Goal: Information Seeking & Learning: Learn about a topic

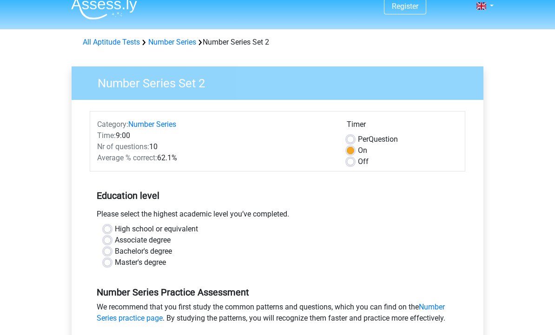
scroll to position [14, 0]
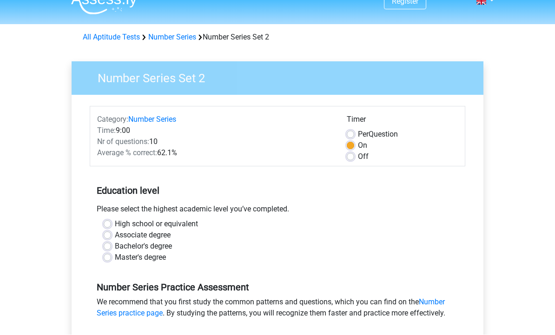
click at [115, 257] on label "Master's degree" at bounding box center [140, 258] width 51 height 11
click at [110, 257] on input "Master's degree" at bounding box center [107, 257] width 7 height 9
radio input "true"
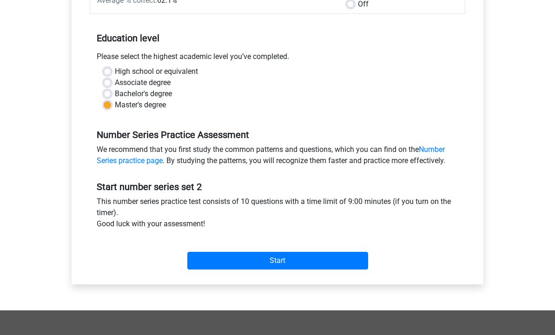
scroll to position [166, 0]
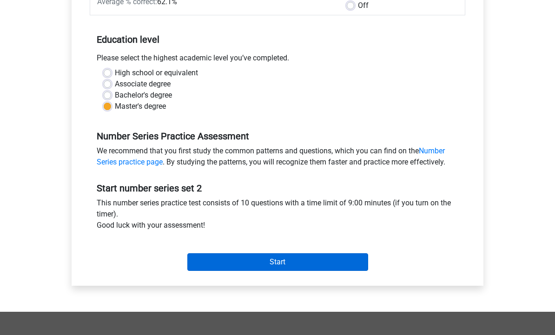
click at [353, 265] on input "Start" at bounding box center [277, 263] width 181 height 18
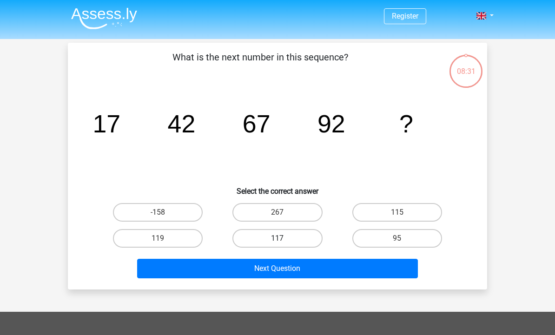
click at [281, 238] on label "117" at bounding box center [278, 238] width 90 height 19
click at [281, 239] on input "117" at bounding box center [281, 242] width 6 height 6
radio input "true"
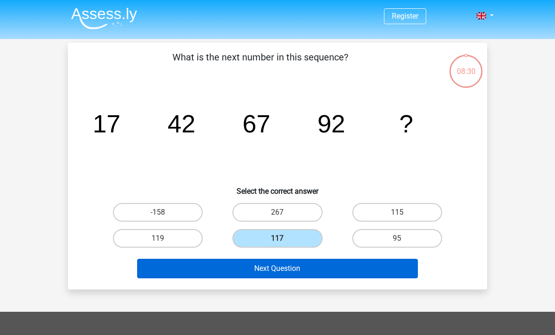
click at [328, 269] on button "Next Question" at bounding box center [277, 269] width 281 height 20
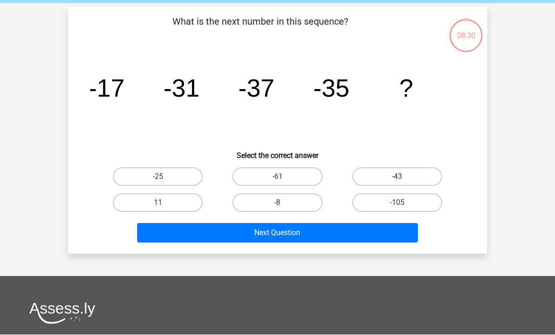
scroll to position [43, 0]
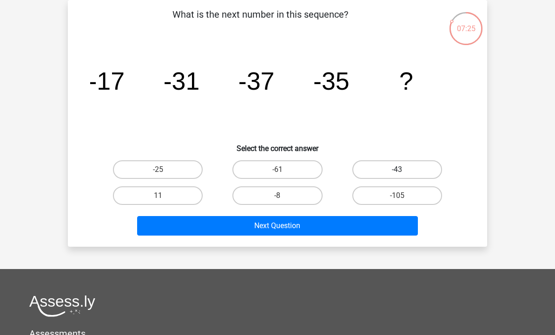
click at [405, 168] on label "-43" at bounding box center [398, 170] width 90 height 19
click at [403, 170] on input "-43" at bounding box center [400, 173] width 6 height 6
radio input "true"
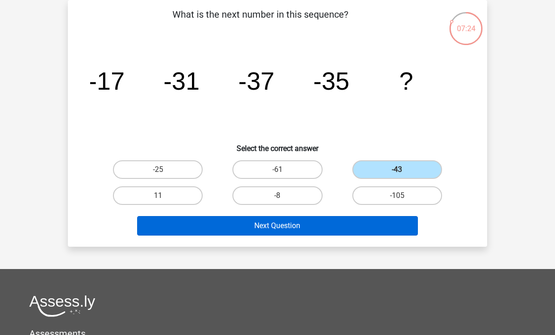
click at [351, 221] on button "Next Question" at bounding box center [277, 226] width 281 height 20
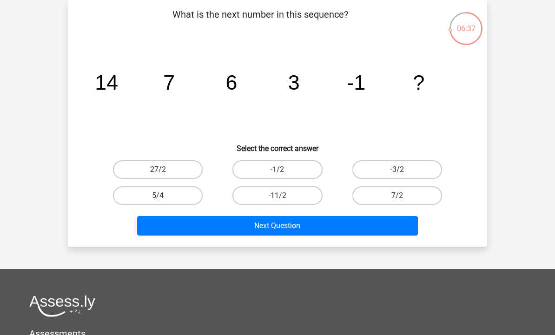
click at [283, 172] on input "-1/2" at bounding box center [281, 173] width 6 height 6
radio input "true"
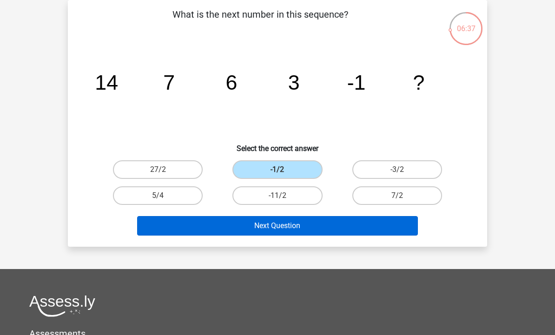
click at [292, 222] on button "Next Question" at bounding box center [277, 226] width 281 height 20
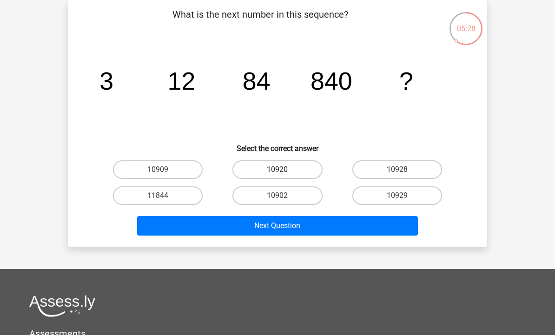
click at [298, 167] on label "10920" at bounding box center [278, 170] width 90 height 19
click at [284, 170] on input "10920" at bounding box center [281, 173] width 6 height 6
radio input "true"
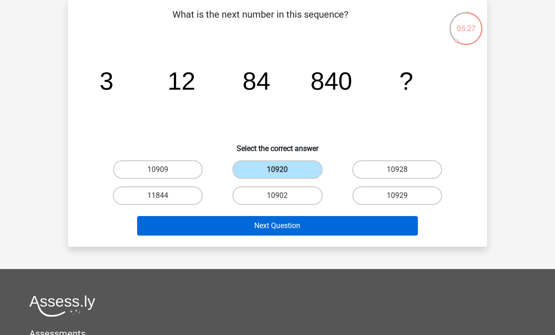
click at [293, 229] on button "Next Question" at bounding box center [277, 226] width 281 height 20
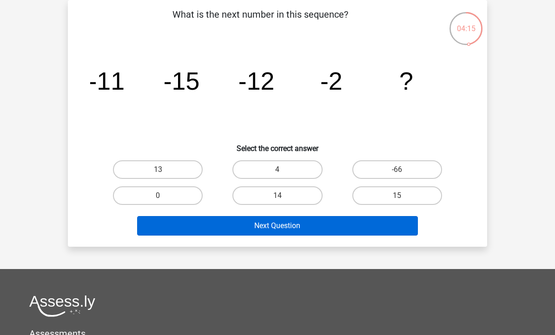
click at [389, 229] on button "Next Question" at bounding box center [277, 226] width 281 height 20
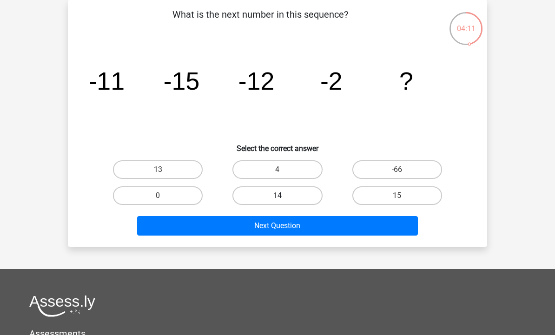
click at [298, 199] on label "14" at bounding box center [278, 196] width 90 height 19
click at [284, 199] on input "14" at bounding box center [281, 199] width 6 height 6
radio input "true"
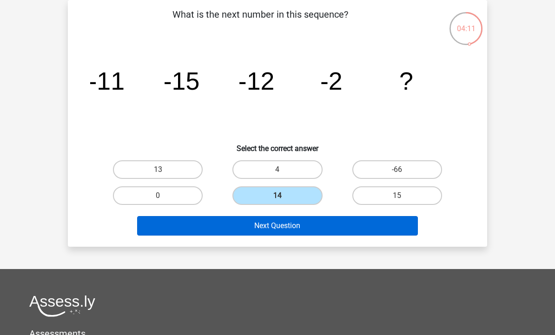
click at [304, 226] on button "Next Question" at bounding box center [277, 226] width 281 height 20
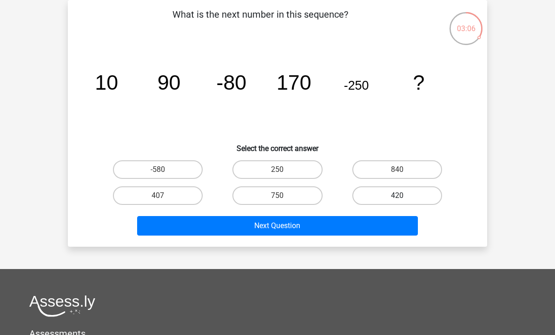
click at [405, 201] on label "420" at bounding box center [398, 196] width 90 height 19
click at [403, 201] on input "420" at bounding box center [400, 199] width 6 height 6
radio input "true"
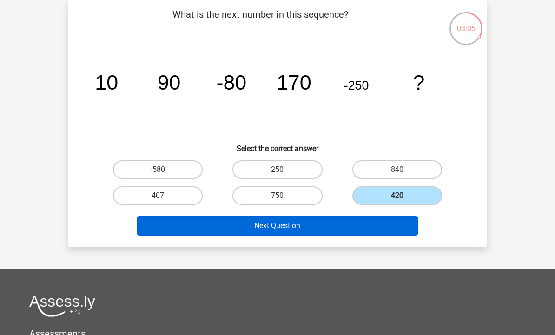
click at [345, 221] on button "Next Question" at bounding box center [277, 226] width 281 height 20
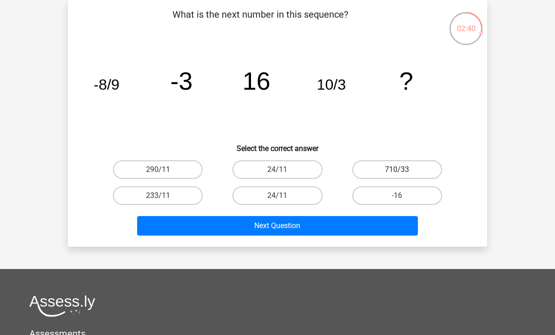
click at [400, 169] on label "710/33" at bounding box center [398, 170] width 90 height 19
click at [400, 170] on input "710/33" at bounding box center [400, 173] width 6 height 6
radio input "true"
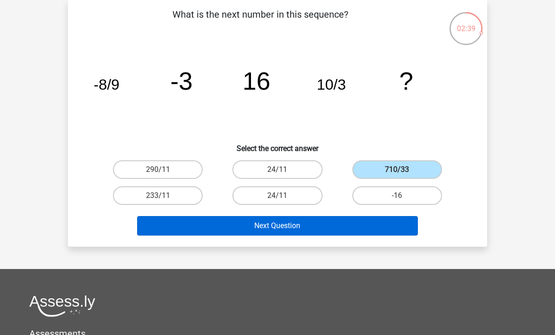
click at [330, 229] on button "Next Question" at bounding box center [277, 226] width 281 height 20
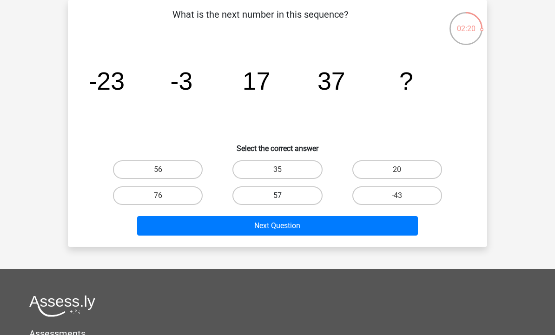
click at [272, 192] on label "57" at bounding box center [278, 196] width 90 height 19
click at [278, 196] on input "57" at bounding box center [281, 199] width 6 height 6
radio input "true"
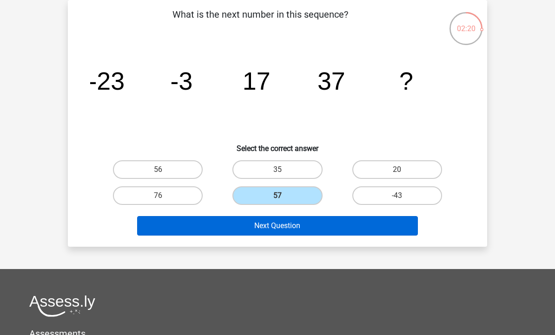
click at [272, 221] on button "Next Question" at bounding box center [277, 226] width 281 height 20
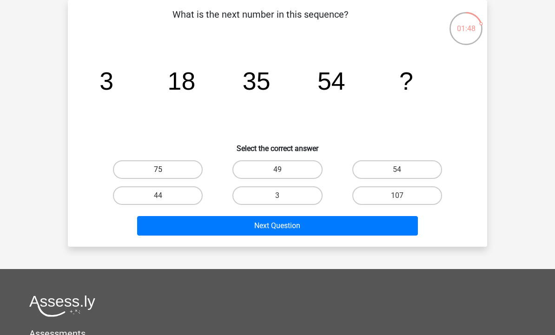
click at [168, 170] on label "75" at bounding box center [158, 170] width 90 height 19
click at [164, 170] on input "75" at bounding box center [161, 173] width 6 height 6
radio input "true"
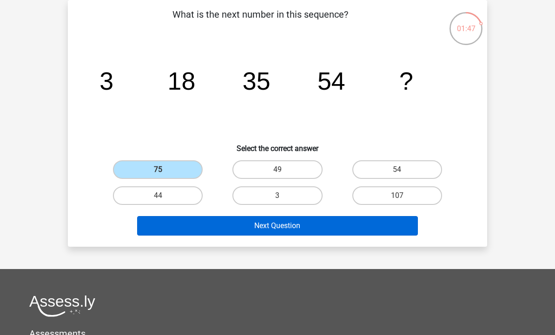
click at [245, 227] on button "Next Question" at bounding box center [277, 226] width 281 height 20
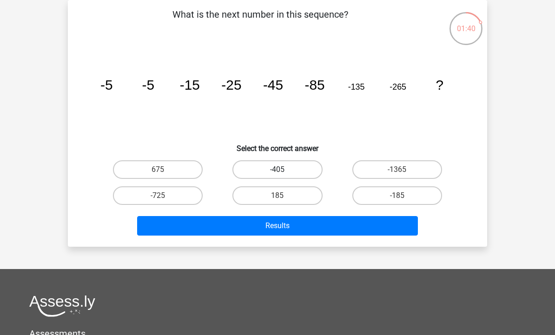
click at [292, 167] on label "-405" at bounding box center [278, 170] width 90 height 19
click at [284, 170] on input "-405" at bounding box center [281, 173] width 6 height 6
radio input "true"
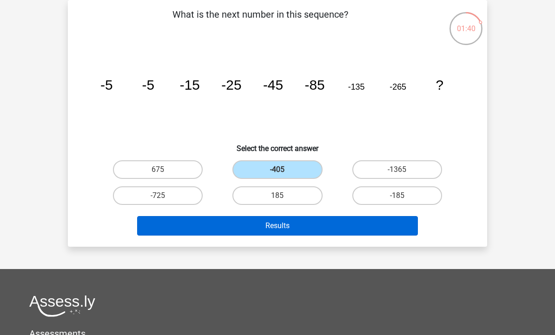
click at [332, 235] on button "Results" at bounding box center [277, 226] width 281 height 20
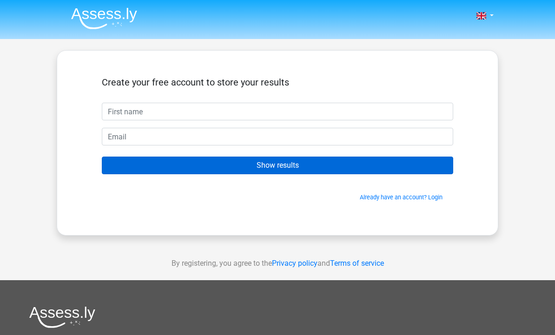
click at [307, 167] on input "Show results" at bounding box center [278, 166] width 352 height 18
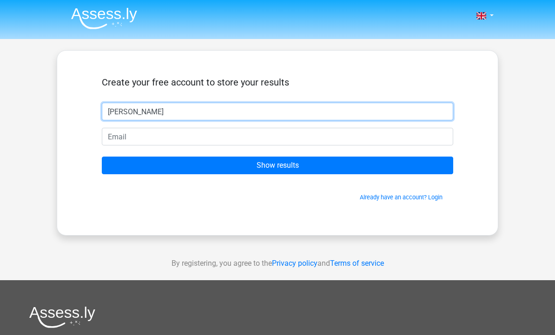
type input "[PERSON_NAME]"
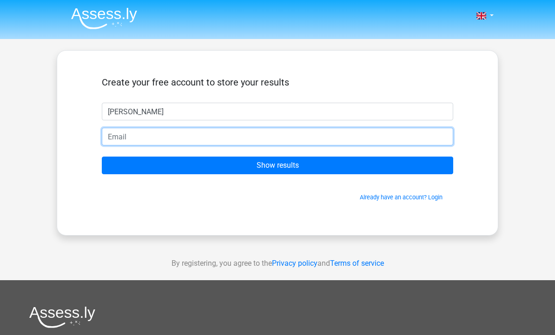
click at [267, 144] on input "email" at bounding box center [278, 137] width 352 height 18
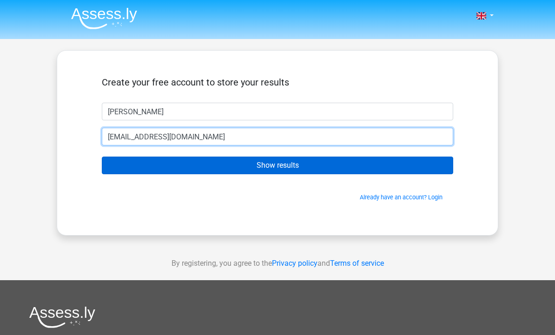
type input "[EMAIL_ADDRESS][DOMAIN_NAME]"
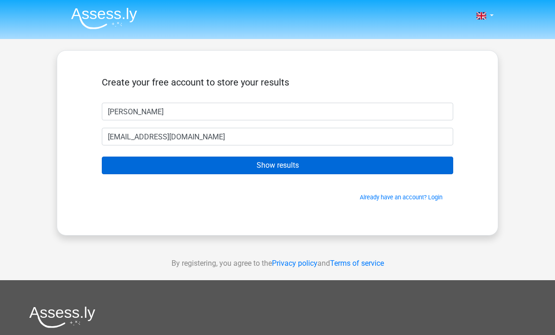
click at [321, 167] on input "Show results" at bounding box center [278, 166] width 352 height 18
click at [295, 169] on input "Show results" at bounding box center [278, 166] width 352 height 18
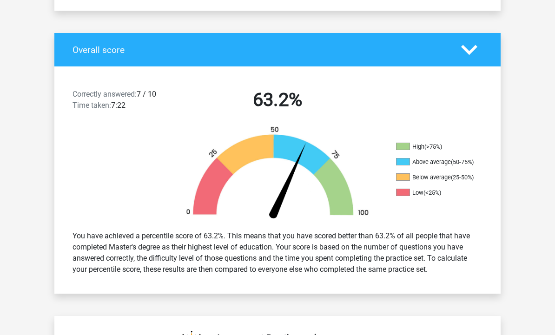
scroll to position [169, 0]
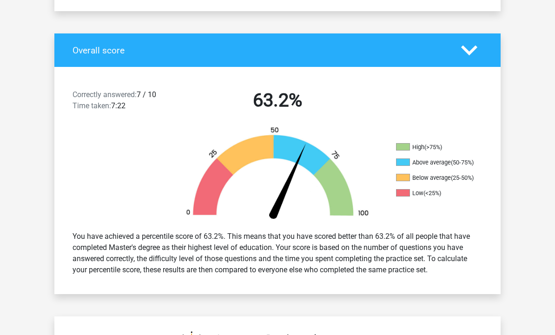
click at [478, 49] on icon at bounding box center [469, 50] width 16 height 16
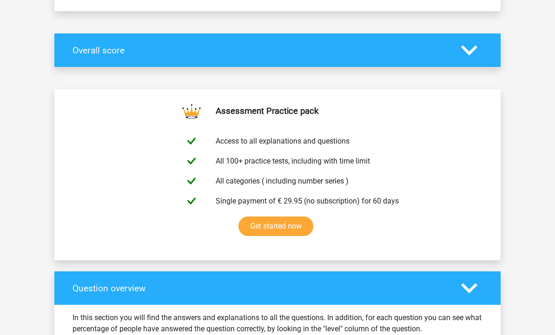
click at [471, 54] on icon at bounding box center [469, 50] width 16 height 16
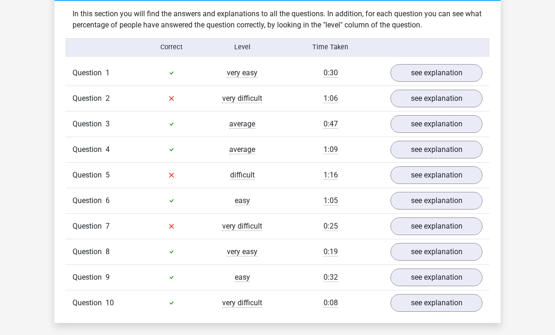
scroll to position [702, 0]
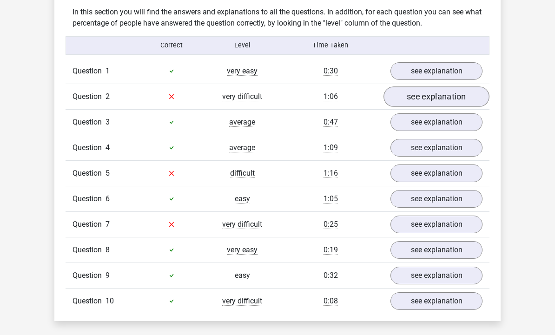
click at [455, 95] on link "see explanation" at bounding box center [437, 97] width 106 height 20
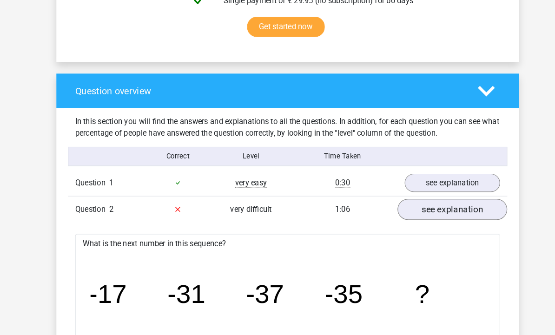
scroll to position [597, 0]
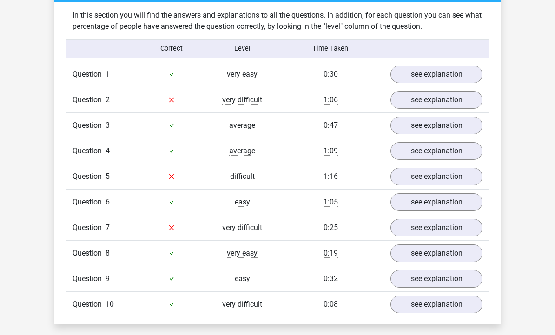
scroll to position [700, 0]
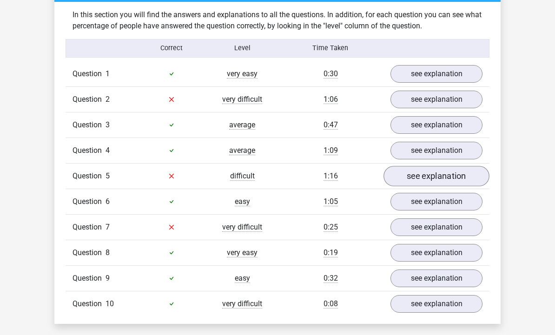
click at [426, 181] on link "see explanation" at bounding box center [437, 177] width 106 height 20
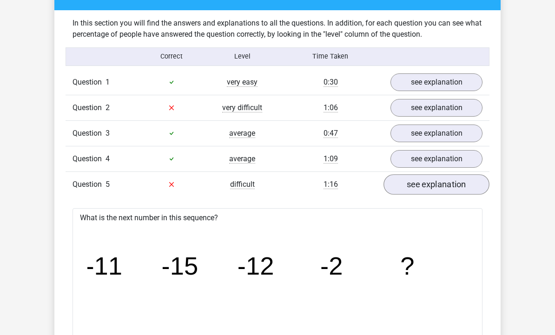
scroll to position [692, 0]
click at [448, 186] on link "see explanation" at bounding box center [437, 184] width 106 height 20
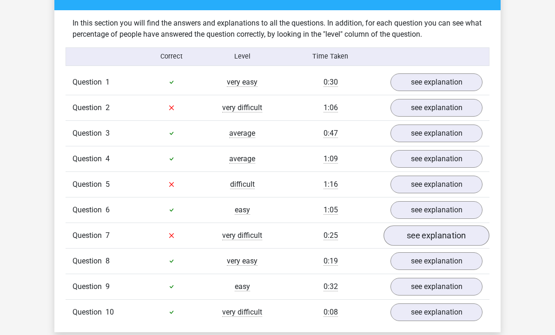
click at [448, 232] on link "see explanation" at bounding box center [437, 236] width 106 height 20
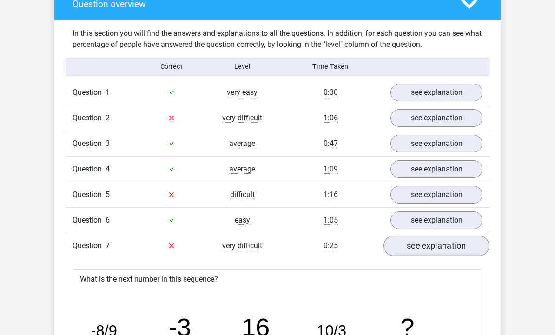
scroll to position [682, 0]
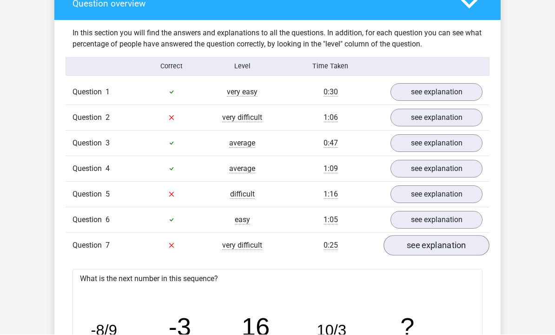
click at [443, 248] on link "see explanation" at bounding box center [437, 246] width 106 height 20
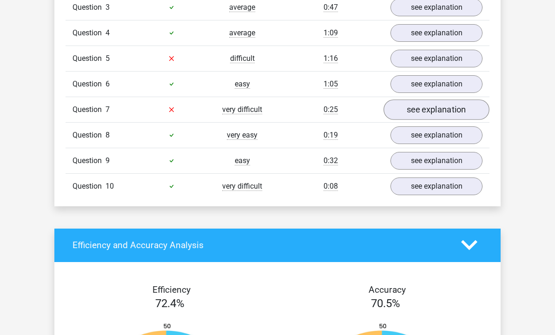
scroll to position [805, 0]
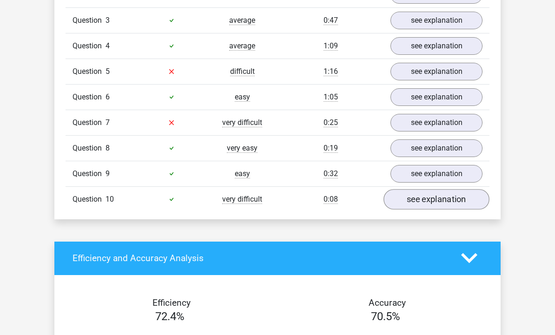
click at [458, 203] on link "see explanation" at bounding box center [437, 199] width 106 height 20
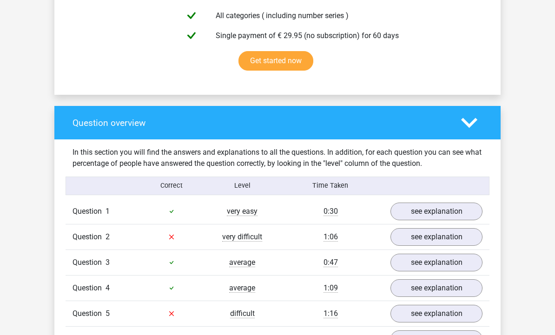
scroll to position [559, 0]
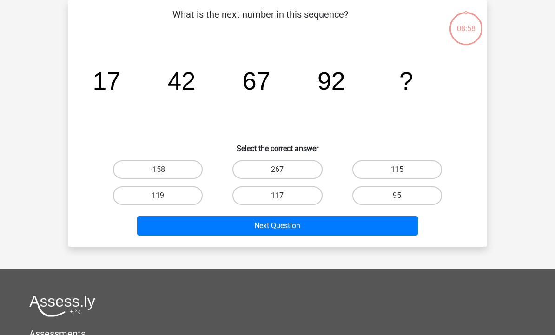
scroll to position [42, 0]
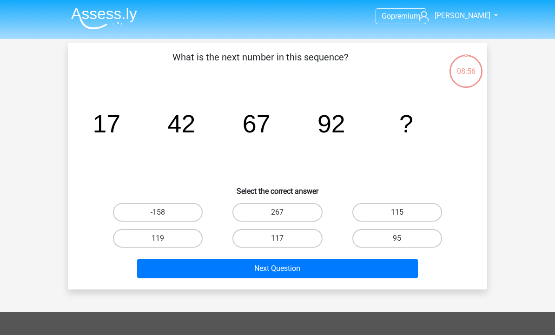
click at [120, 25] on img at bounding box center [104, 18] width 66 height 22
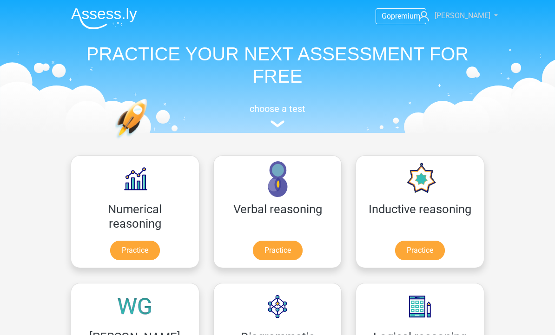
click at [483, 21] on link "[PERSON_NAME]" at bounding box center [453, 15] width 76 height 11
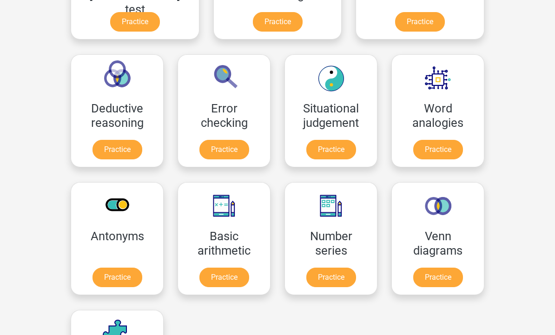
scroll to position [357, 0]
click at [307, 278] on link "Practice" at bounding box center [332, 278] width 50 height 20
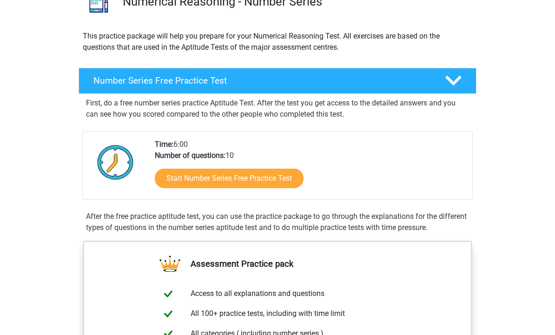
scroll to position [86, 0]
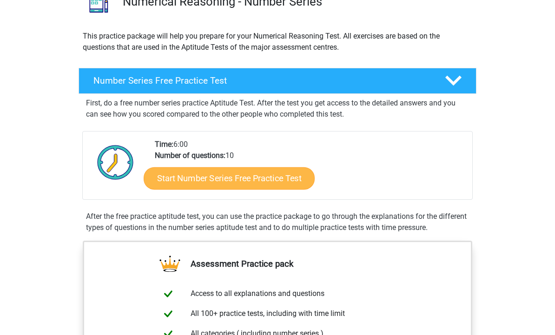
click at [289, 182] on link "Start Number Series Free Practice Test" at bounding box center [229, 178] width 171 height 22
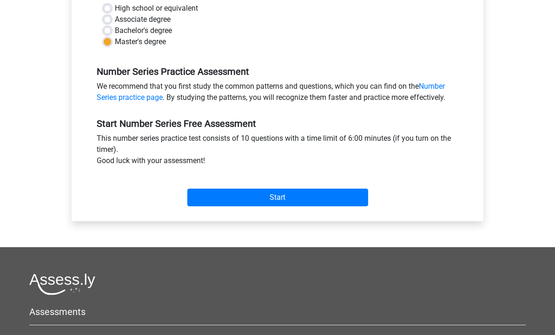
scroll to position [234, 0]
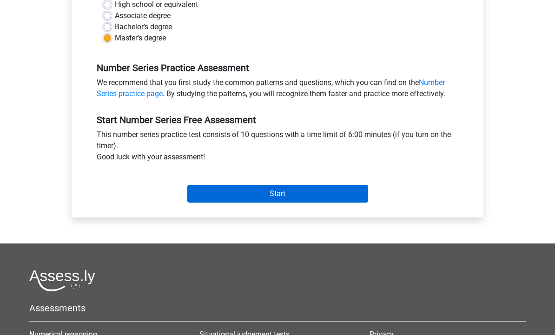
click at [347, 192] on input "Start" at bounding box center [277, 195] width 181 height 18
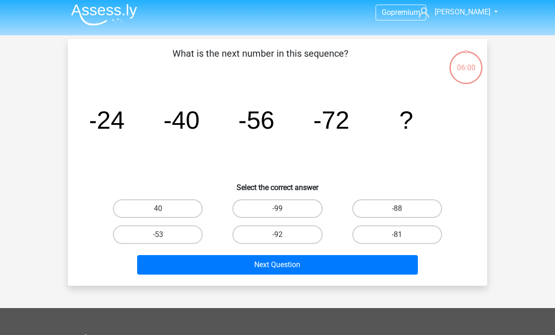
scroll to position [3, 0]
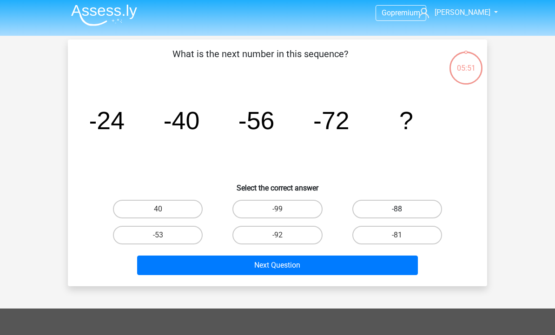
click at [394, 211] on label "-88" at bounding box center [398, 209] width 90 height 19
click at [397, 211] on input "-88" at bounding box center [400, 212] width 6 height 6
radio input "true"
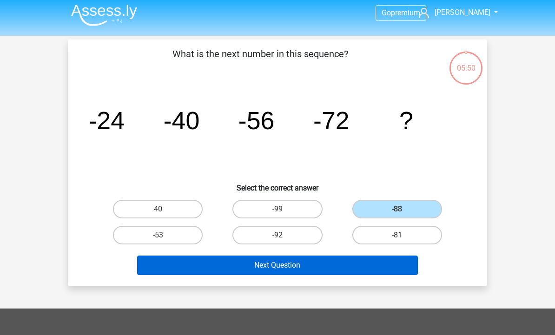
click at [351, 270] on button "Next Question" at bounding box center [277, 266] width 281 height 20
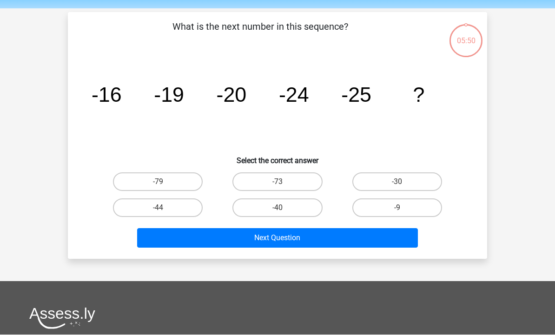
scroll to position [43, 0]
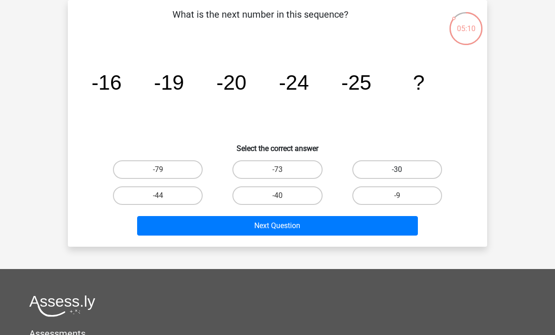
click at [405, 170] on label "-30" at bounding box center [398, 170] width 90 height 19
click at [403, 170] on input "-30" at bounding box center [400, 173] width 6 height 6
radio input "true"
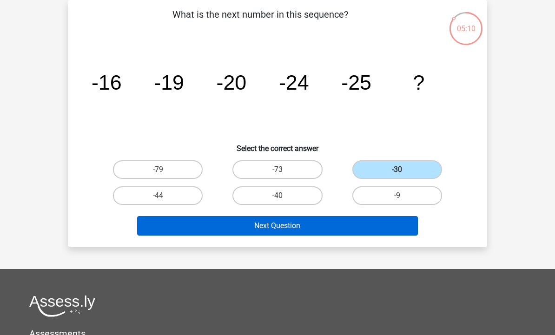
click at [383, 234] on button "Next Question" at bounding box center [277, 226] width 281 height 20
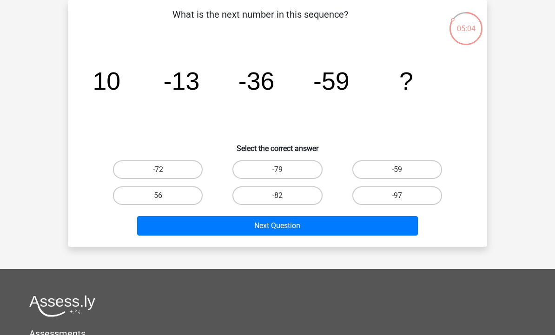
scroll to position [0, 0]
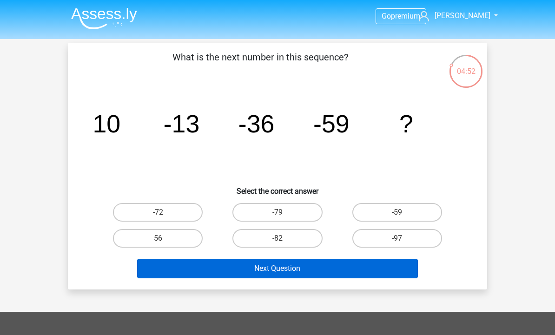
click at [339, 267] on button "Next Question" at bounding box center [277, 269] width 281 height 20
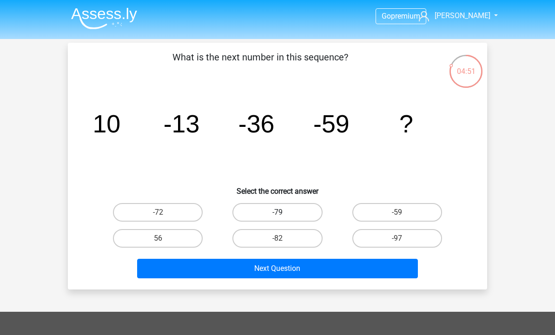
click at [303, 207] on label "-79" at bounding box center [278, 212] width 90 height 19
click at [284, 213] on input "-79" at bounding box center [281, 216] width 6 height 6
radio input "true"
click at [299, 214] on label "-79" at bounding box center [278, 212] width 90 height 19
click at [284, 214] on input "-79" at bounding box center [281, 216] width 6 height 6
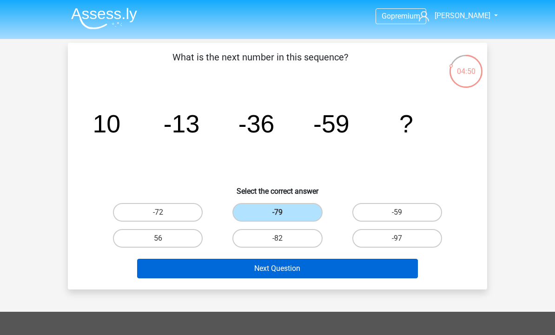
click at [311, 278] on button "Next Question" at bounding box center [277, 269] width 281 height 20
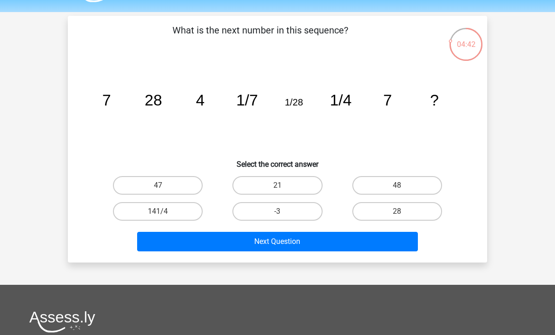
scroll to position [16, 0]
